Goal: Information Seeking & Learning: Find specific fact

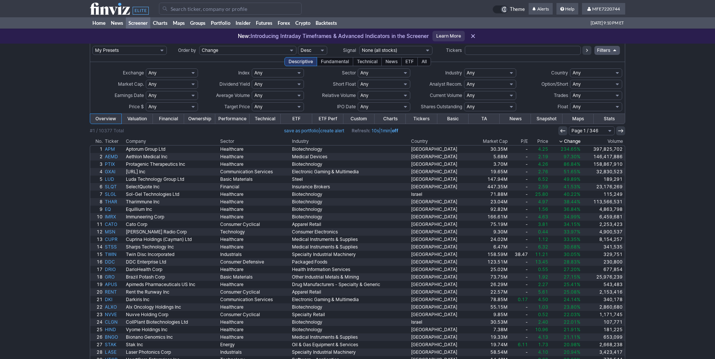
click at [233, 9] on input "Search" at bounding box center [230, 9] width 143 height 12
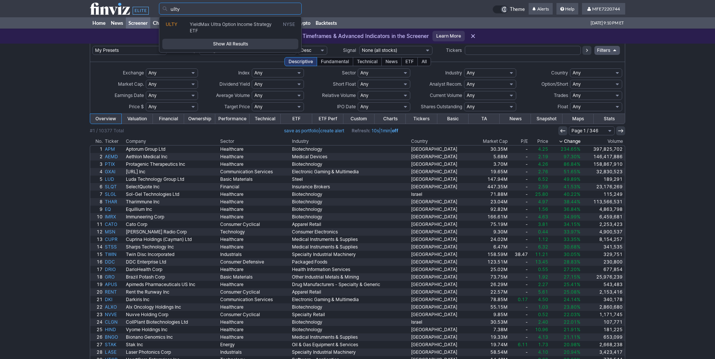
type input "ulty"
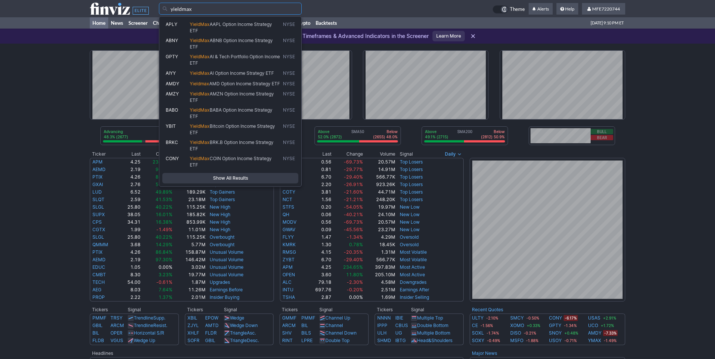
type input "yieldmax"
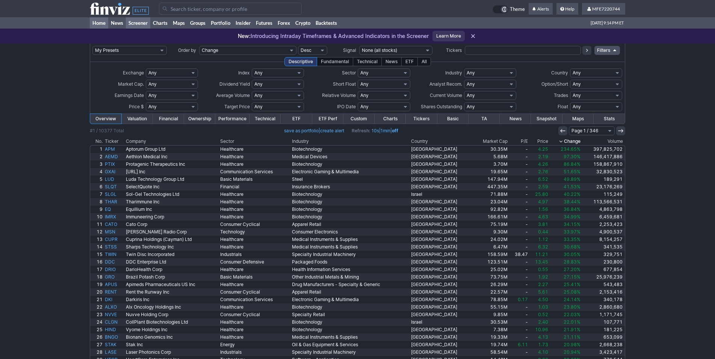
click at [97, 25] on link "Home" at bounding box center [99, 22] width 18 height 11
